Goal: Transaction & Acquisition: Purchase product/service

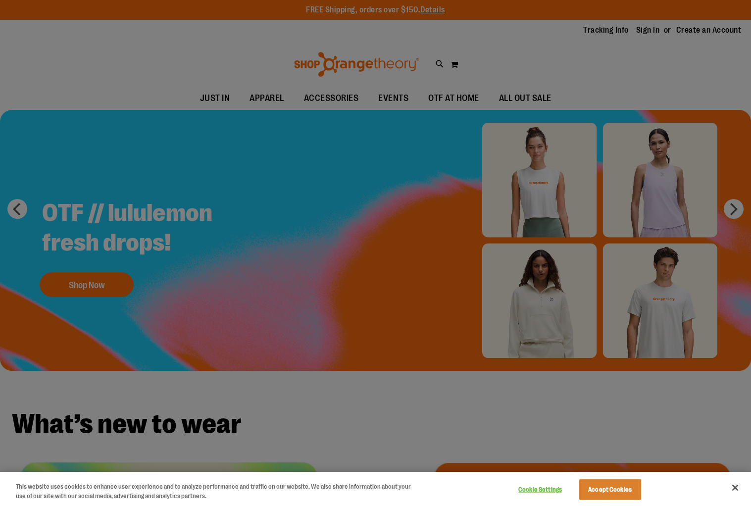
click at [654, 34] on div at bounding box center [375, 253] width 751 height 506
click at [699, 489] on button "Close" at bounding box center [735, 488] width 22 height 22
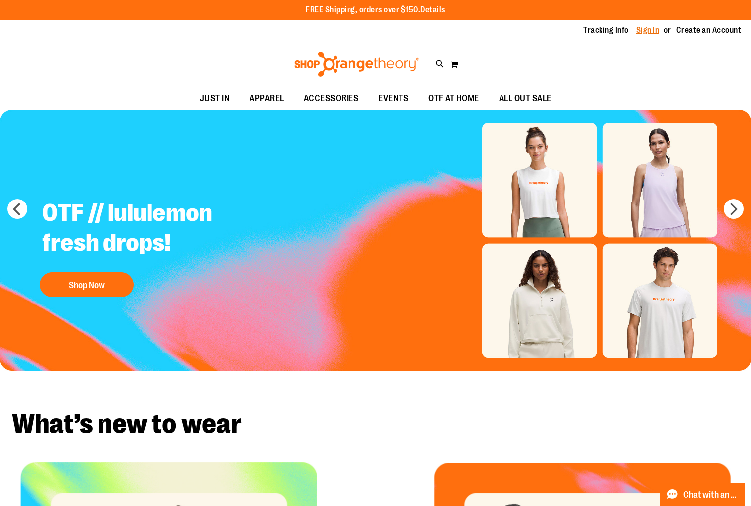
click at [649, 31] on link "Sign In" at bounding box center [648, 30] width 24 height 11
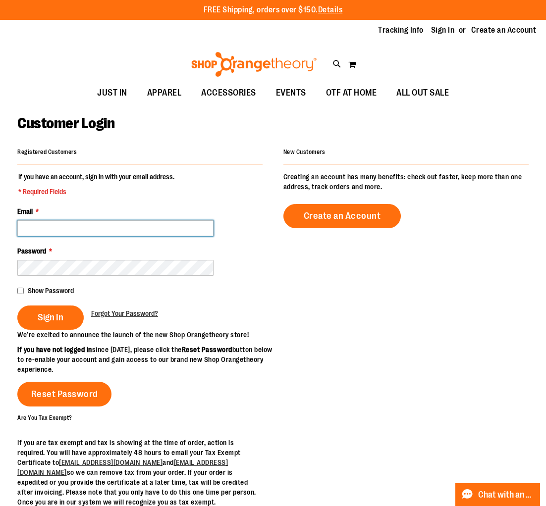
click at [102, 230] on input "Email *" at bounding box center [115, 228] width 196 height 16
click at [75, 228] on input "Email *" at bounding box center [115, 228] width 196 height 16
click at [26, 219] on div "Email * ****" at bounding box center [139, 221] width 245 height 30
drag, startPoint x: 40, startPoint y: 227, endPoint x: -13, endPoint y: 222, distance: 53.2
click at [0, 222] on html "Skip to Content The store will not work correctly when cookies are disabled. FR…" at bounding box center [273, 253] width 546 height 506
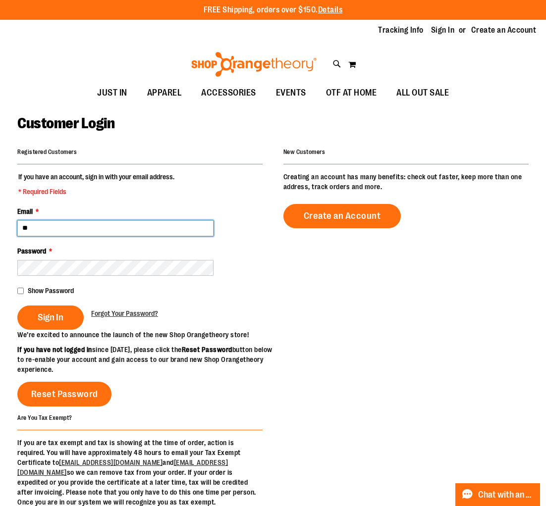
type input "*"
paste input "**********"
type input "**********"
click at [301, 303] on div "**********" at bounding box center [272, 326] width 511 height 362
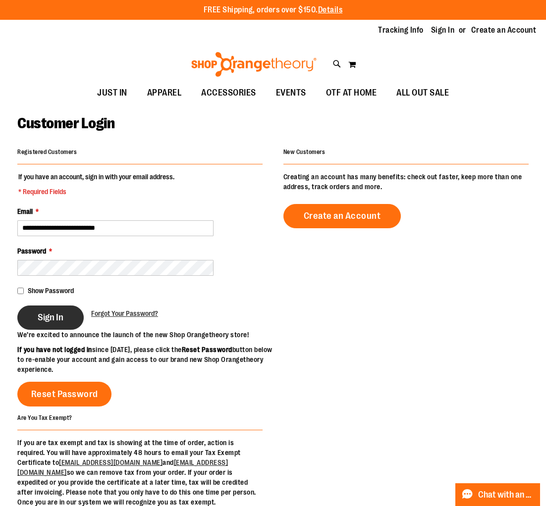
click at [50, 314] on span "Sign In" at bounding box center [51, 317] width 26 height 11
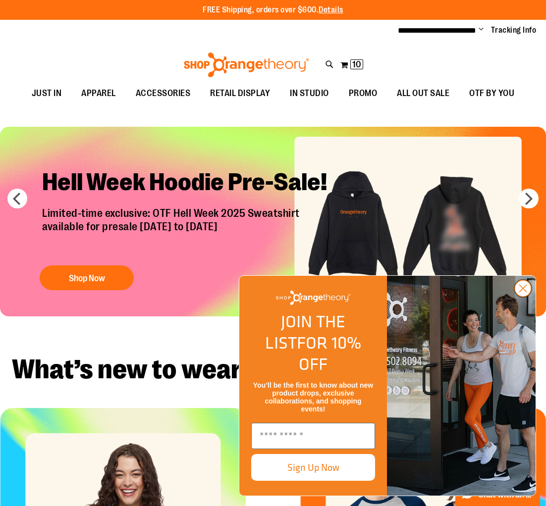
click at [517, 297] on circle "Close dialog" at bounding box center [522, 288] width 16 height 16
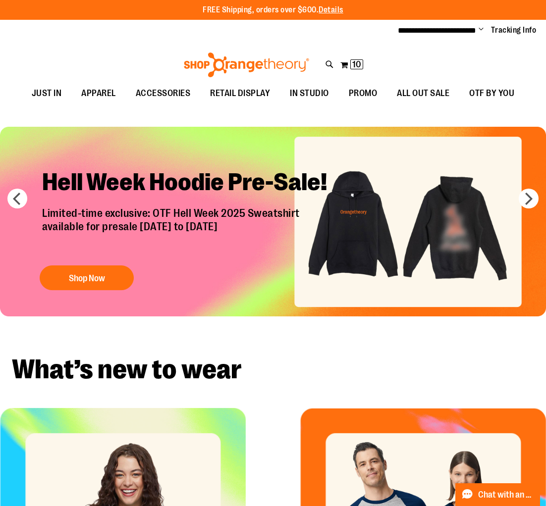
click at [454, 227] on img "Slide 1 of 7" at bounding box center [273, 222] width 546 height 190
click at [109, 276] on button "Shop Now" at bounding box center [87, 277] width 94 height 25
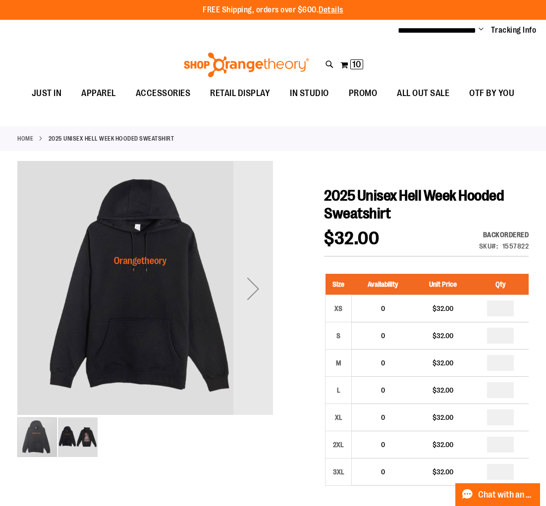
click at [85, 439] on img "image 2 of 2" at bounding box center [78, 437] width 40 height 40
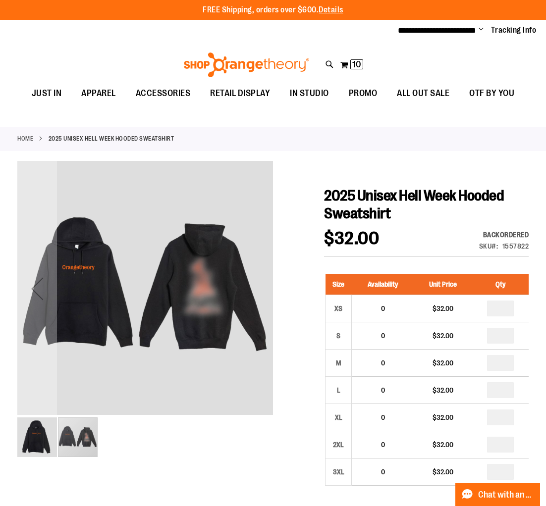
click at [25, 440] on img "image 1 of 2" at bounding box center [37, 437] width 40 height 40
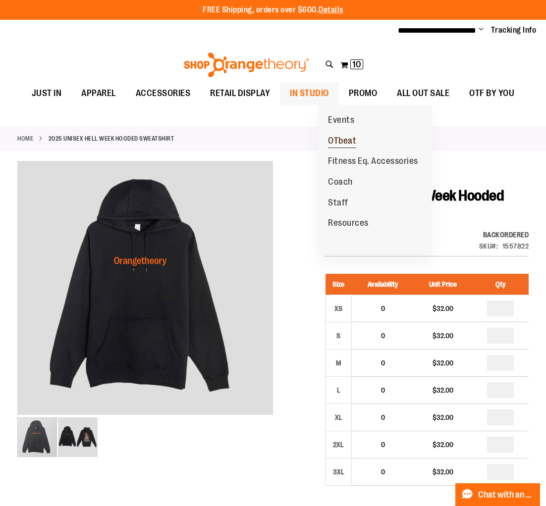
click at [341, 144] on span "OTbeat" at bounding box center [342, 142] width 28 height 12
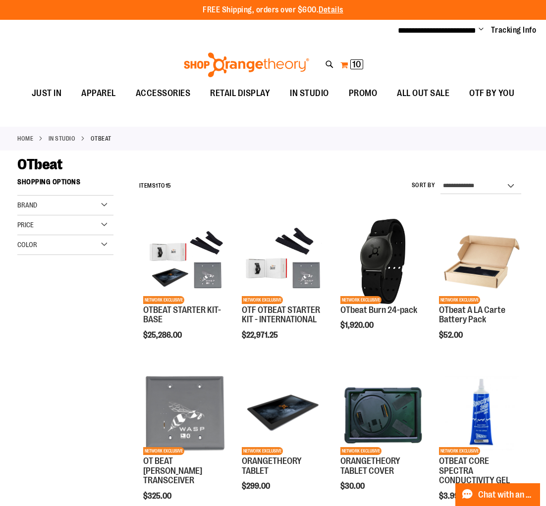
click at [350, 64] on span "10 10 items" at bounding box center [356, 64] width 13 height 10
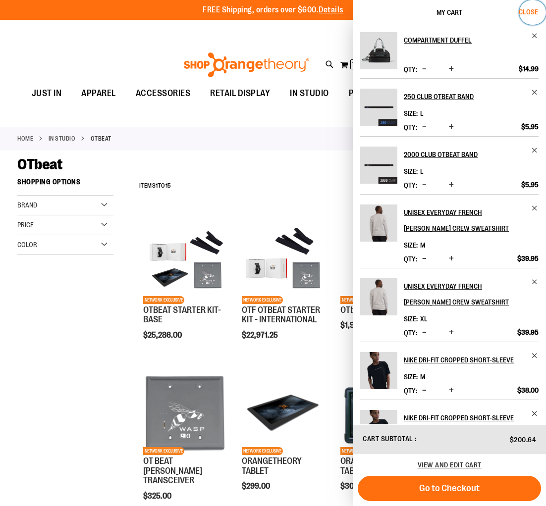
click at [535, 10] on span "Close" at bounding box center [527, 12] width 19 height 8
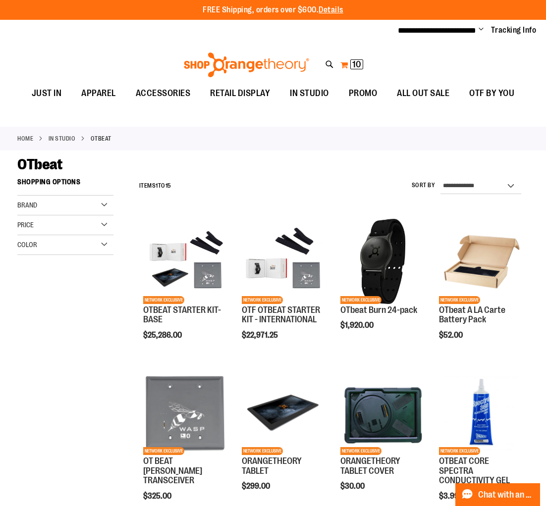
click at [349, 63] on button "My Cart 10 10 items" at bounding box center [352, 65] width 24 height 16
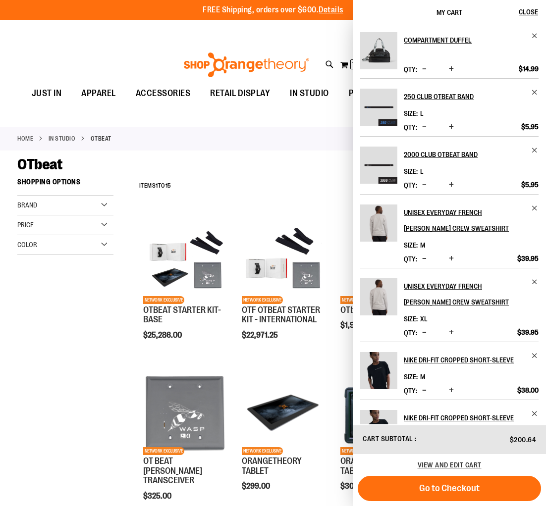
click at [247, 45] on div "Toggle Nav Search Popular Suggestions Advanced Search" at bounding box center [273, 62] width 546 height 40
